Goal: Transaction & Acquisition: Download file/media

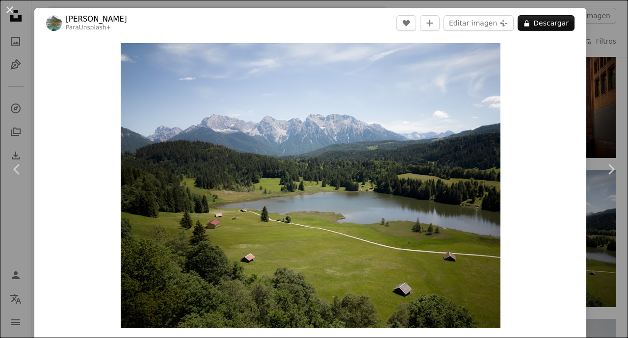
scroll to position [895, 0]
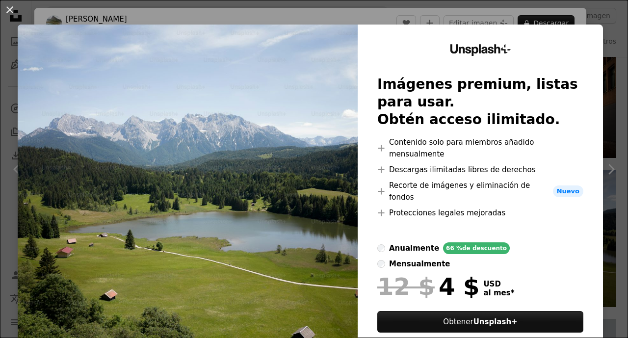
click at [342, 87] on img at bounding box center [188, 204] width 340 height 359
click at [104, 74] on img at bounding box center [188, 204] width 340 height 359
click at [8, 8] on button "An X shape" at bounding box center [10, 10] width 12 height 12
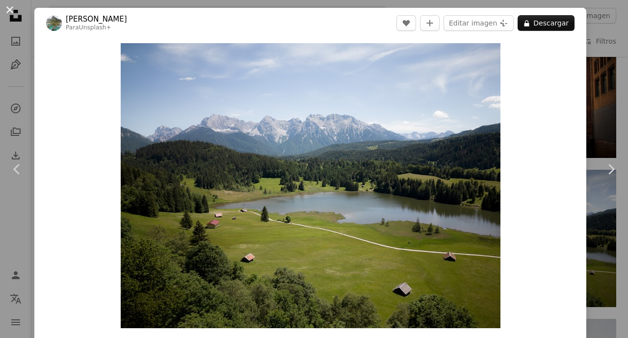
click at [7, 11] on button "An X shape" at bounding box center [10, 10] width 12 height 12
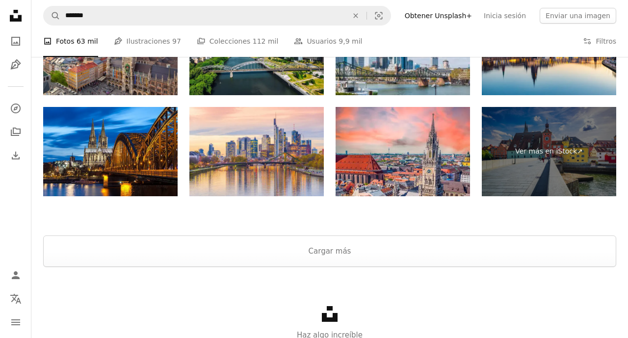
scroll to position [1678, 0]
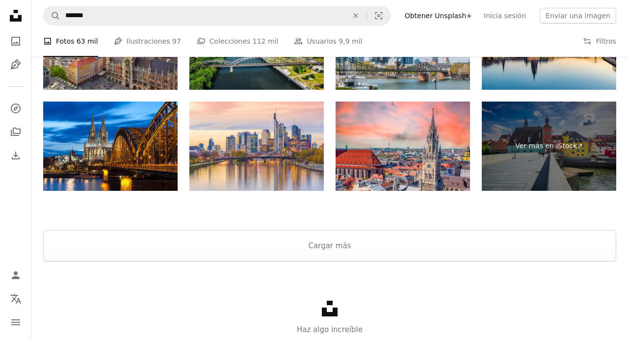
click at [213, 289] on div "Unsplash logo Haz algo increíble" at bounding box center [329, 318] width 597 height 113
click at [330, 242] on button "Cargar más" at bounding box center [329, 245] width 573 height 31
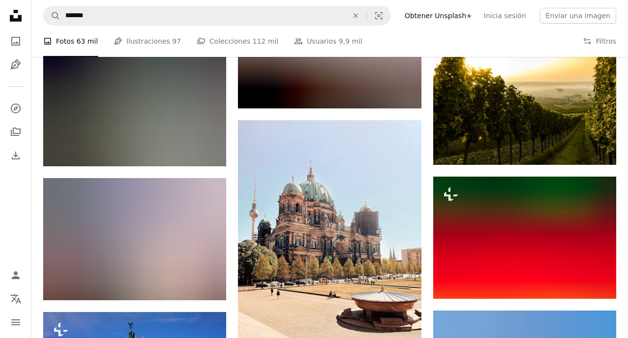
scroll to position [2665, 0]
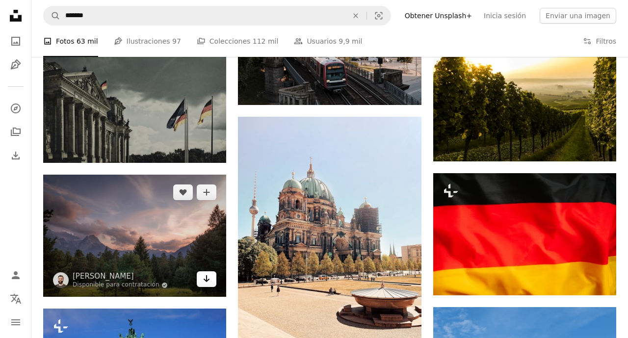
click at [208, 279] on icon "Arrow pointing down" at bounding box center [207, 279] width 8 height 12
click at [205, 281] on icon "Descargar" at bounding box center [207, 278] width 6 height 7
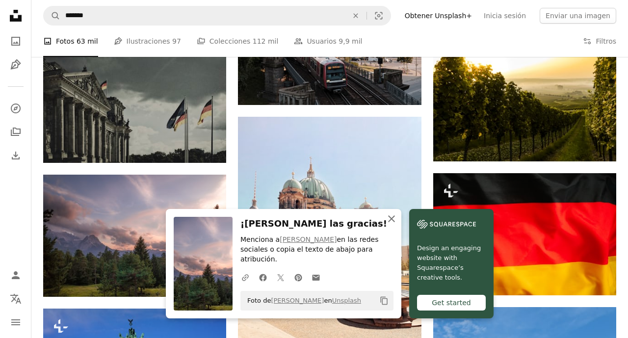
click at [437, 220] on link "Design an engaging website with Squarespace’s creative tools. Get started" at bounding box center [451, 263] width 84 height 109
click at [389, 219] on icon "An X shape" at bounding box center [392, 219] width 12 height 12
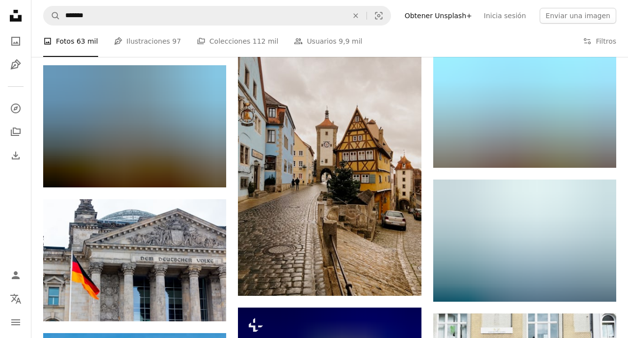
scroll to position [9799, 0]
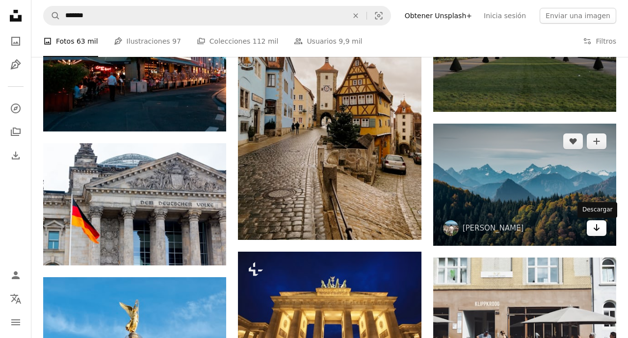
click at [595, 227] on icon "Arrow pointing down" at bounding box center [597, 228] width 8 height 12
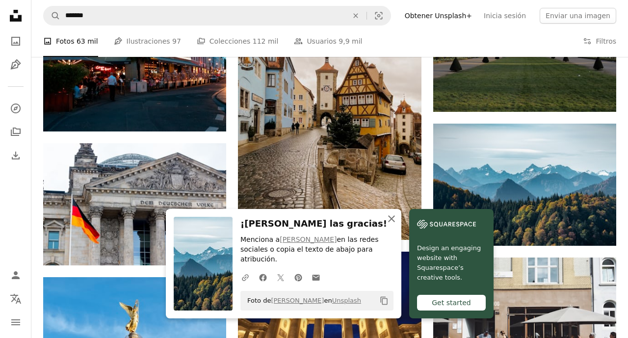
click at [389, 225] on icon "An X shape" at bounding box center [392, 219] width 12 height 12
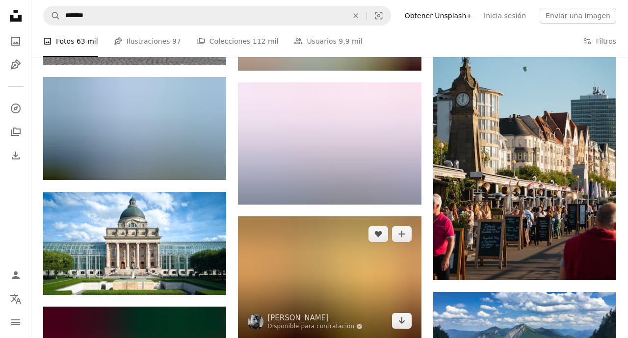
scroll to position [13463, 0]
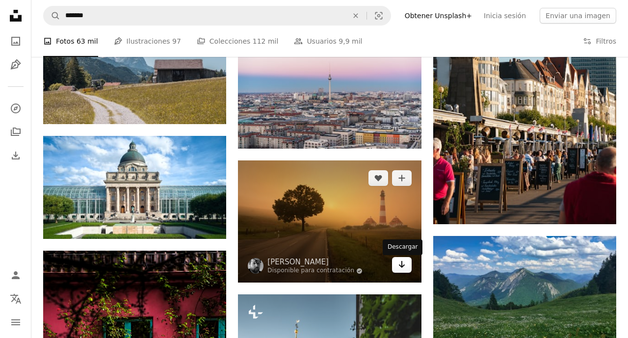
click at [399, 266] on icon "Arrow pointing down" at bounding box center [402, 265] width 8 height 12
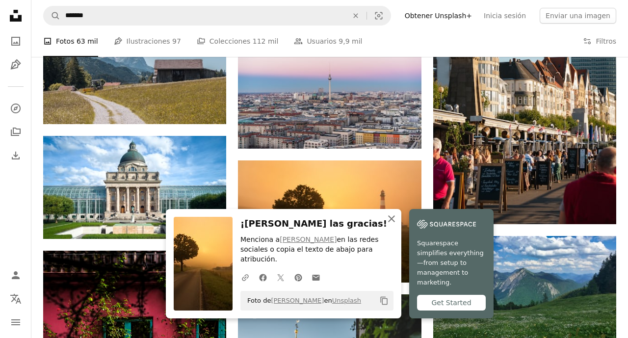
click at [389, 216] on icon "button" at bounding box center [391, 218] width 7 height 7
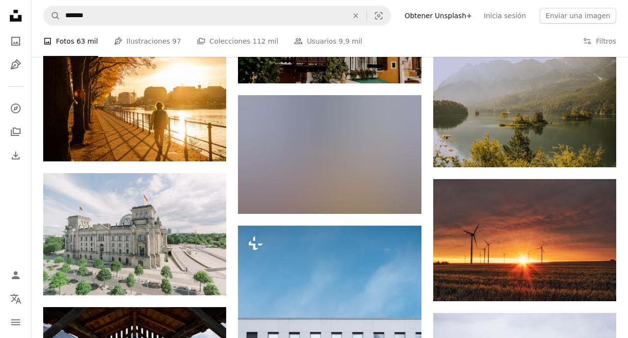
scroll to position [14918, 0]
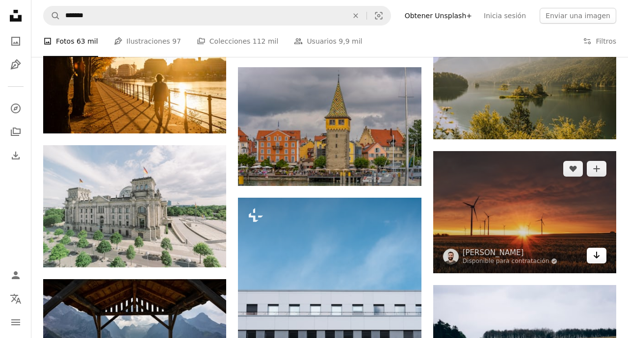
click at [600, 258] on icon "Descargar" at bounding box center [597, 255] width 6 height 7
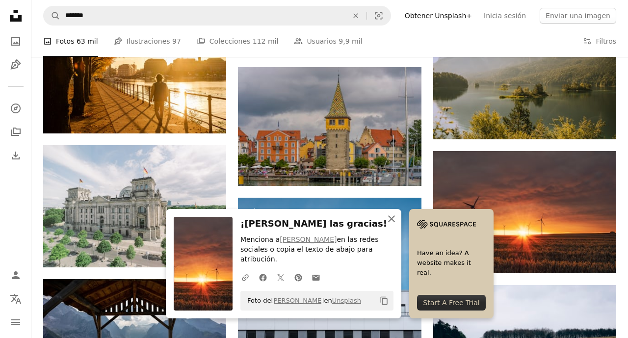
click at [388, 218] on icon "An X shape" at bounding box center [392, 219] width 12 height 12
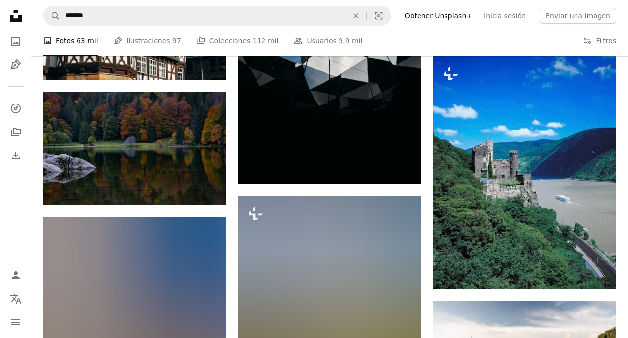
scroll to position [16932, 0]
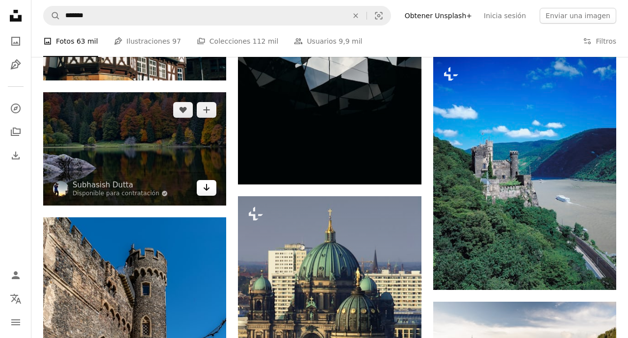
click at [206, 196] on link "Arrow pointing down" at bounding box center [207, 188] width 20 height 16
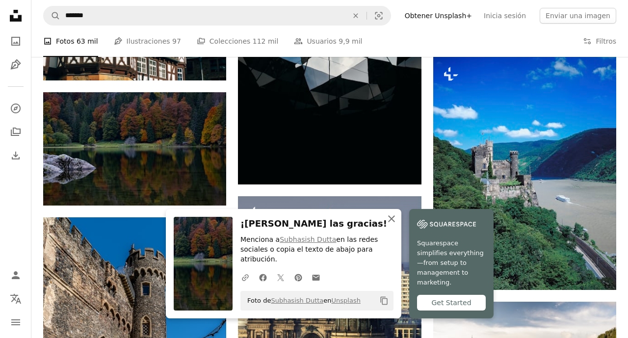
click at [391, 216] on icon "An X shape" at bounding box center [392, 219] width 12 height 12
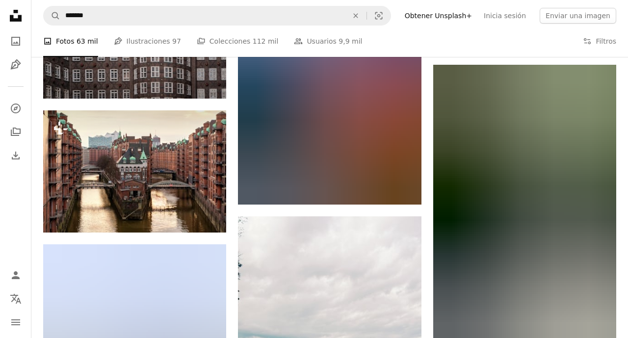
scroll to position [18508, 0]
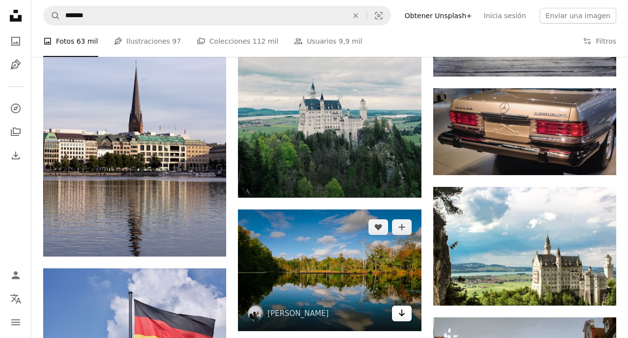
click at [400, 319] on icon "Arrow pointing down" at bounding box center [402, 313] width 8 height 12
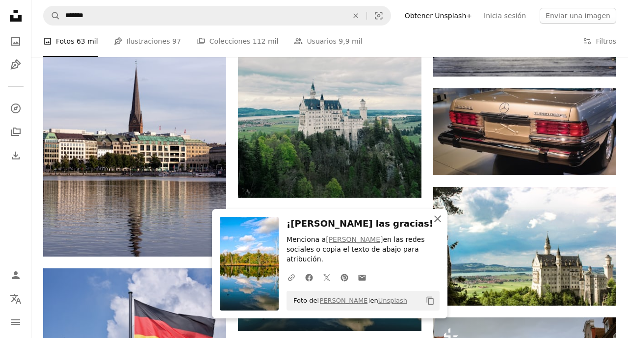
click at [438, 225] on icon "An X shape" at bounding box center [438, 219] width 12 height 12
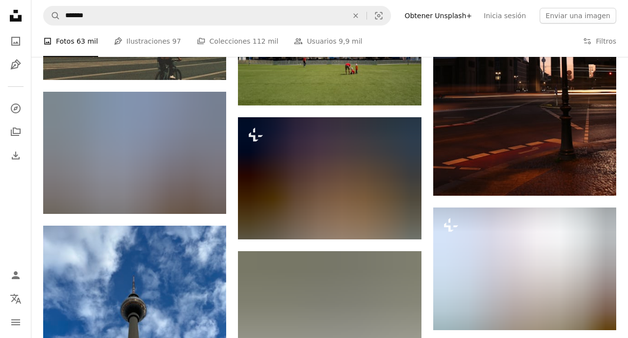
scroll to position [27351, 0]
